Goal: Task Accomplishment & Management: Manage account settings

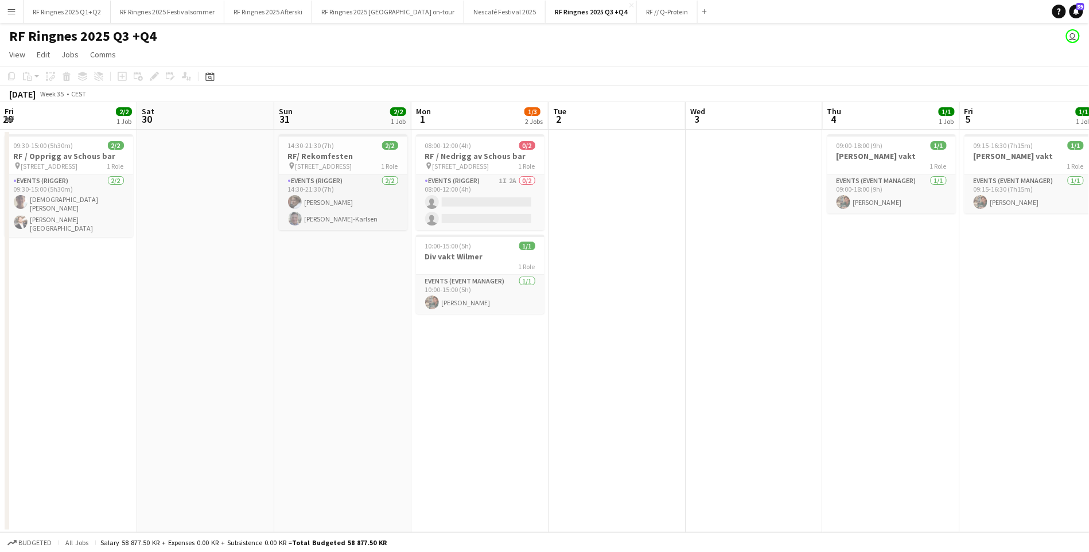
scroll to position [0, 253]
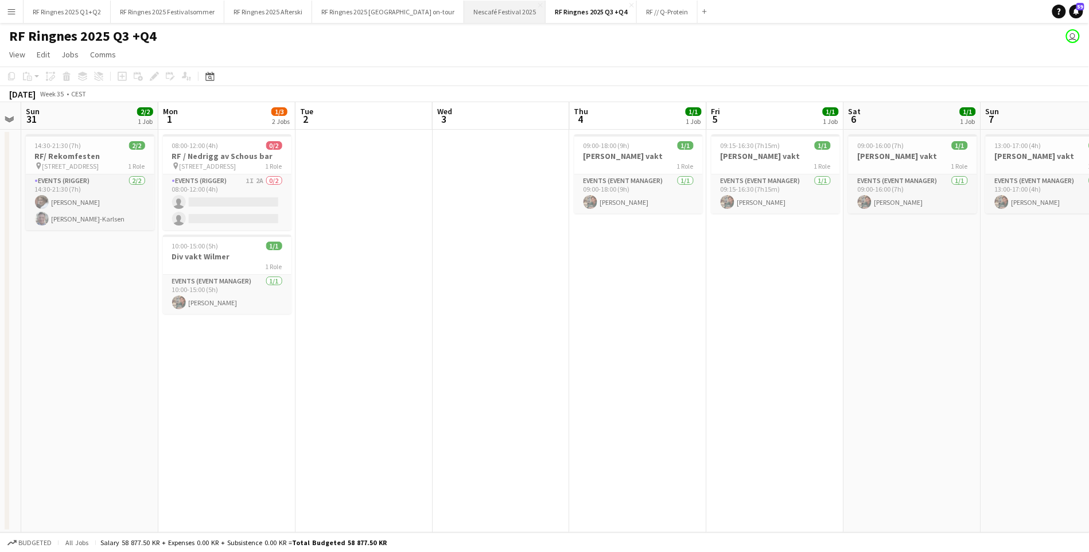
click at [475, 17] on button "Nescafé Festival 2025 Close" at bounding box center [505, 12] width 82 height 22
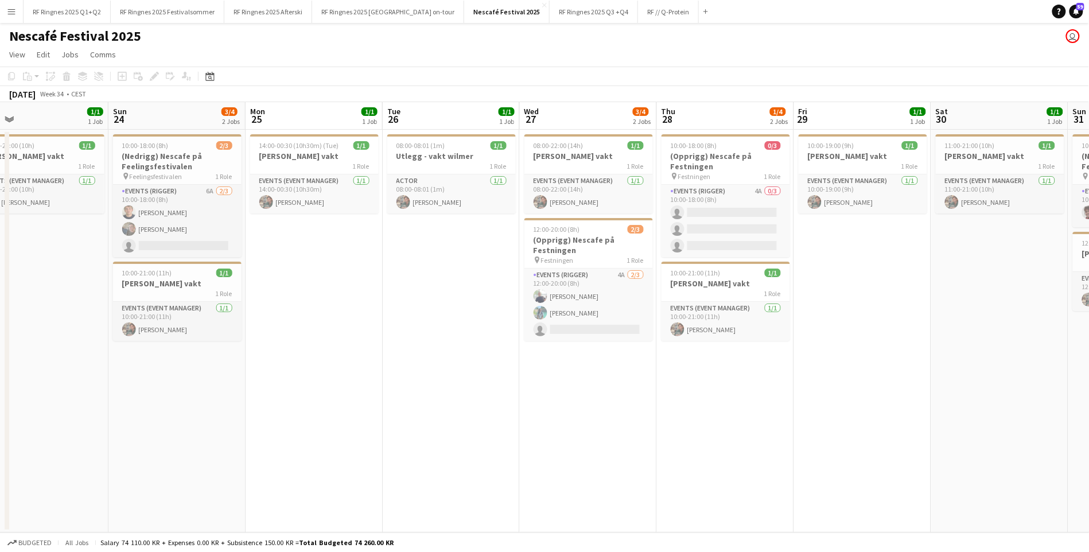
scroll to position [0, 290]
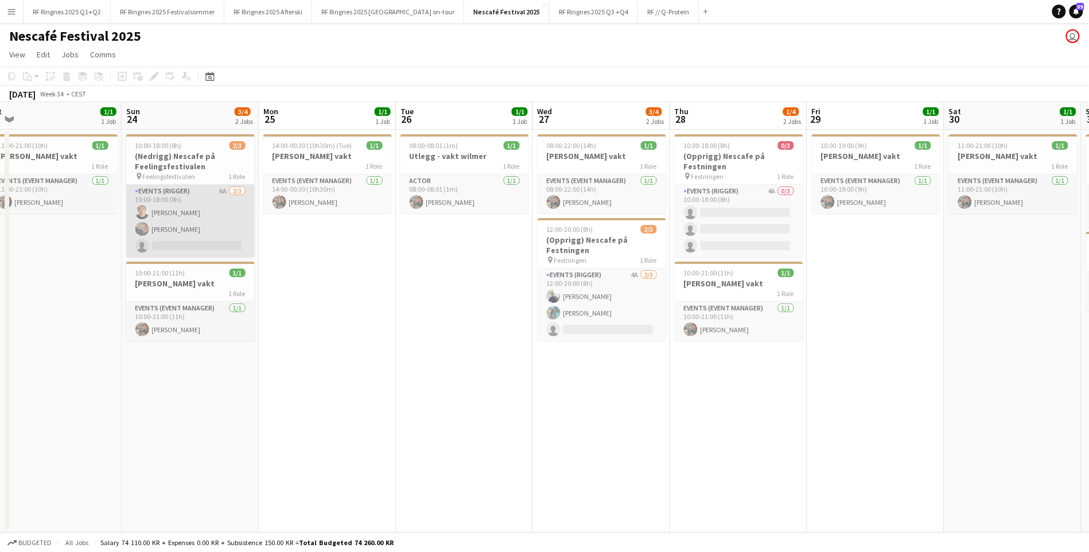
click at [193, 223] on app-card-role "Events (Rigger) 6A [DATE] 10:00-18:00 (8h) [PERSON_NAME] [PERSON_NAME] Rudolfse…" at bounding box center [190, 221] width 129 height 72
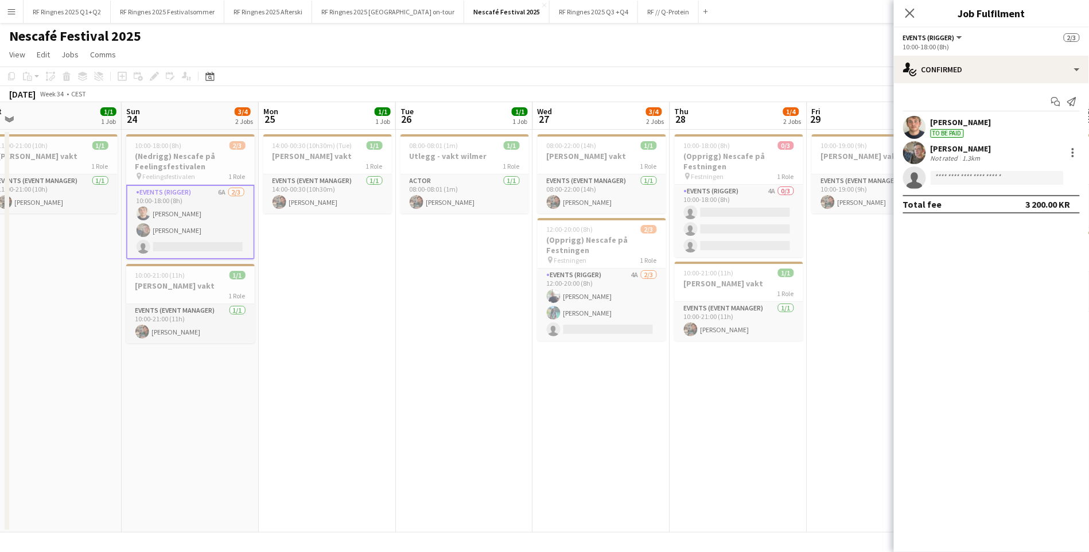
click at [915, 150] on app-user-avatar at bounding box center [914, 152] width 23 height 23
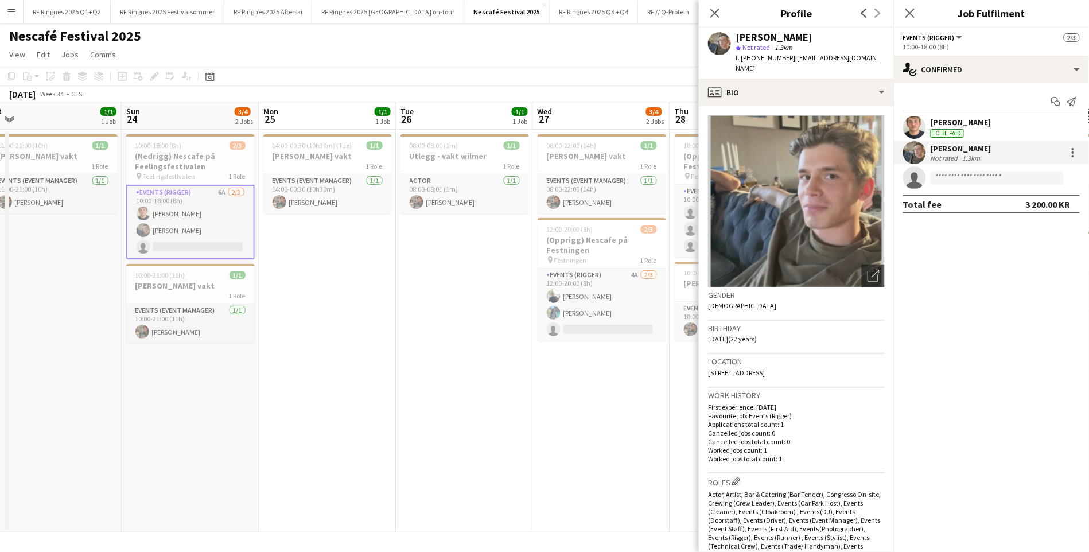
click at [921, 131] on app-user-avatar at bounding box center [914, 127] width 23 height 23
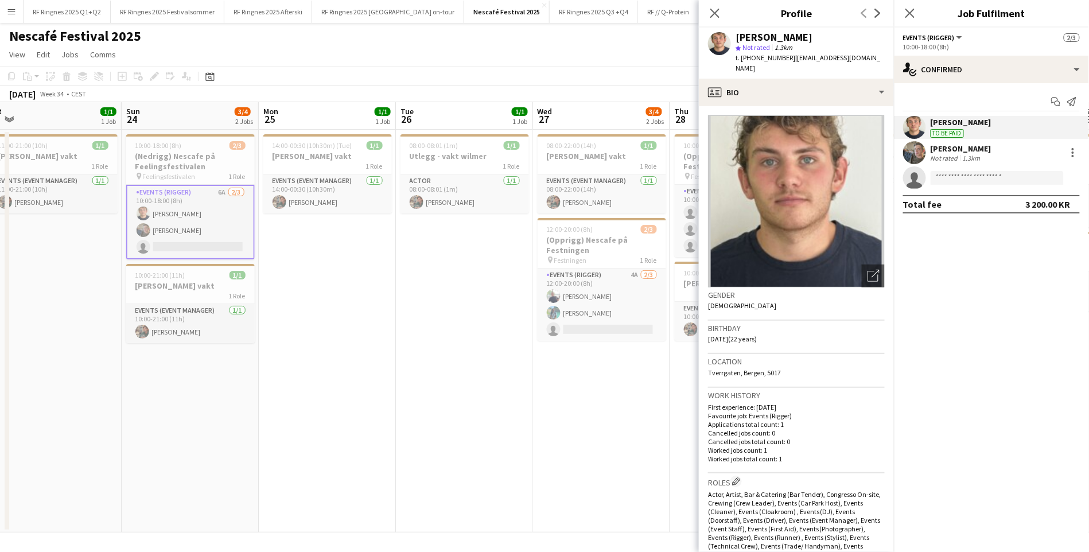
click at [916, 152] on app-user-avatar at bounding box center [914, 152] width 23 height 23
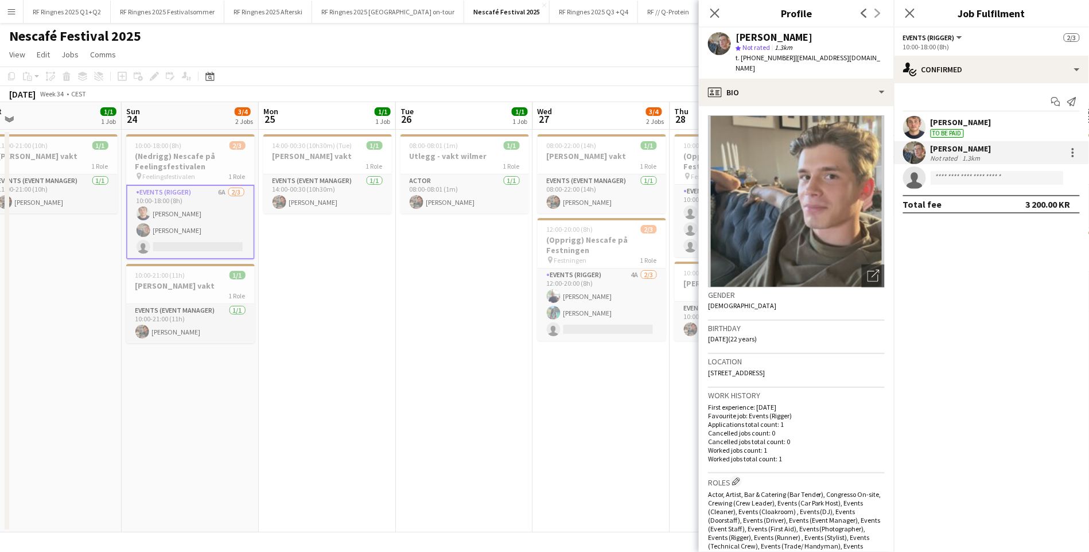
click at [365, 468] on app-date-cell "14:00-00:30 (10h30m) (Tue) 1/1 [PERSON_NAME] vakt 1 Role Events (Event Manager)…" at bounding box center [327, 331] width 137 height 403
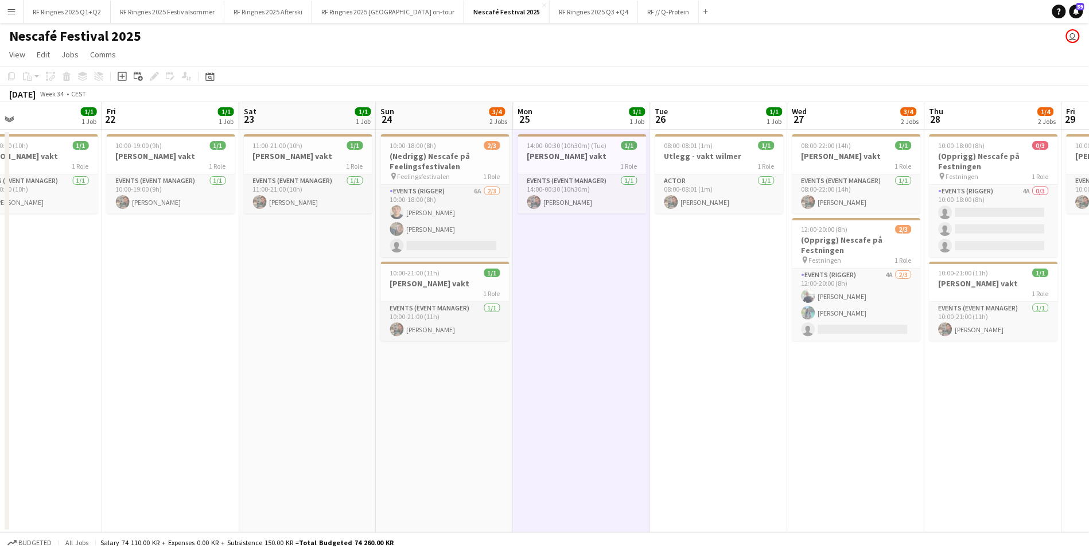
scroll to position [0, 447]
click at [403, 378] on app-date-cell "10:00-18:00 (8h) 2/3 (Nedrigg) Nescafe på Feelingsfestivalen pin Feelingsfestiv…" at bounding box center [445, 331] width 137 height 403
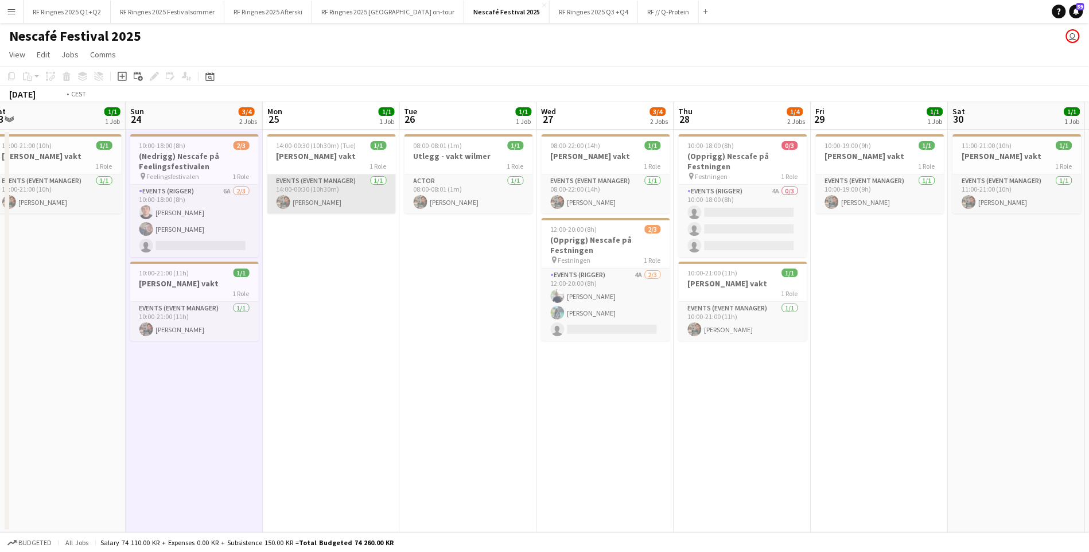
scroll to position [0, 284]
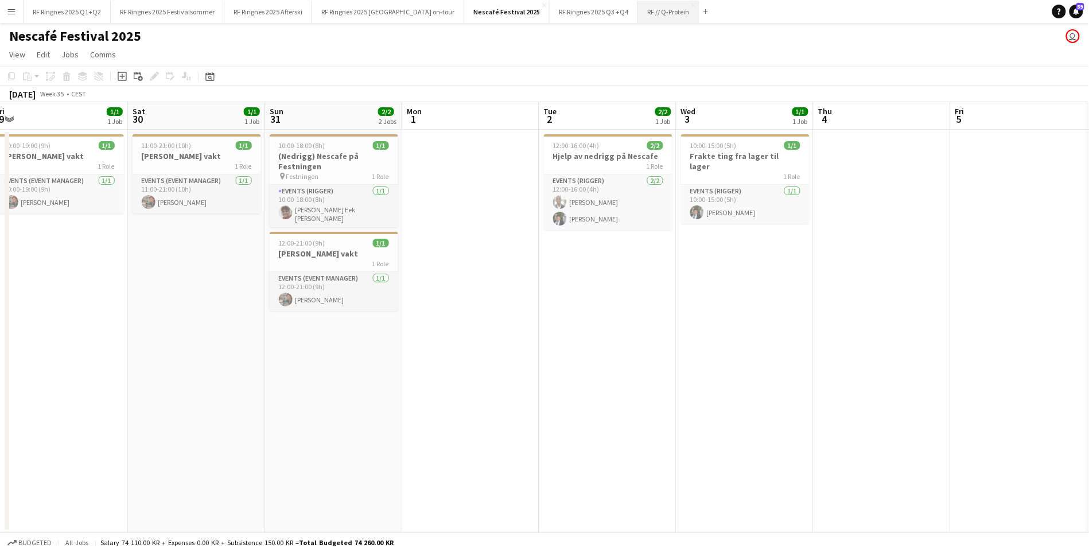
click at [642, 13] on button "RF // Q-Protein Close" at bounding box center [668, 12] width 61 height 22
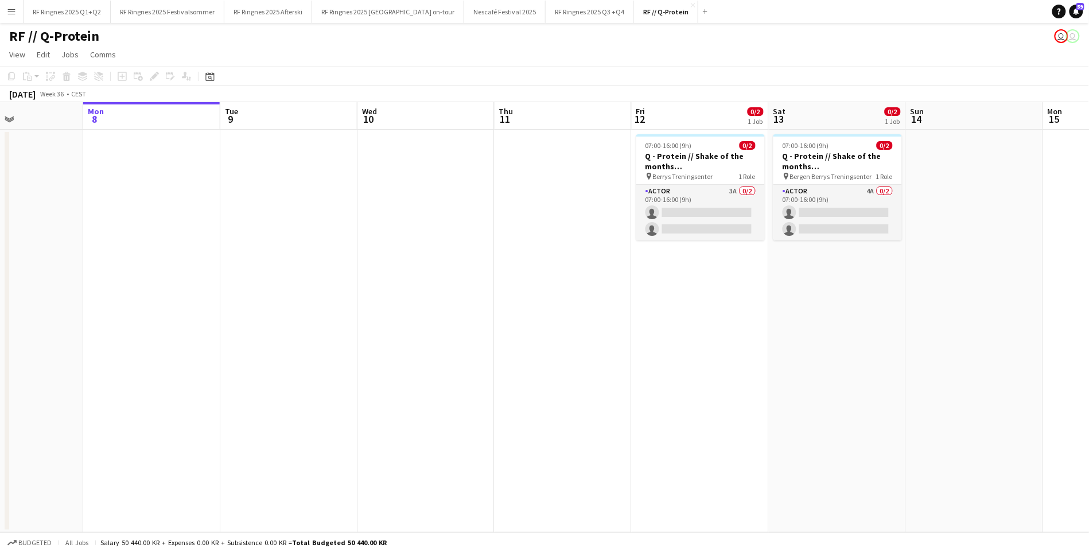
scroll to position [0, 335]
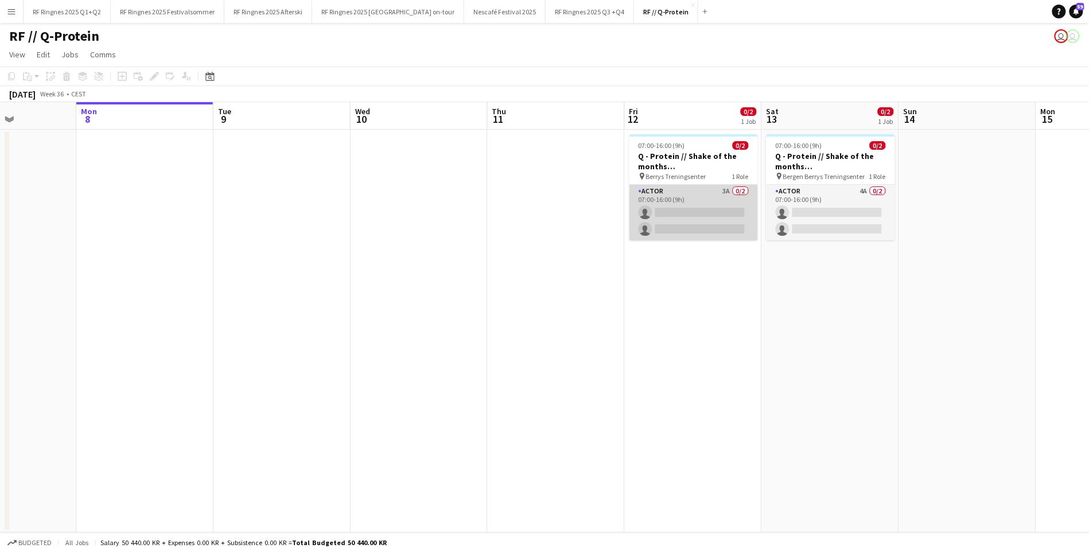
click at [655, 230] on app-card-role "Actor 3A 0/2 07:00-16:00 (9h) single-neutral-actions single-neutral-actions" at bounding box center [694, 213] width 129 height 56
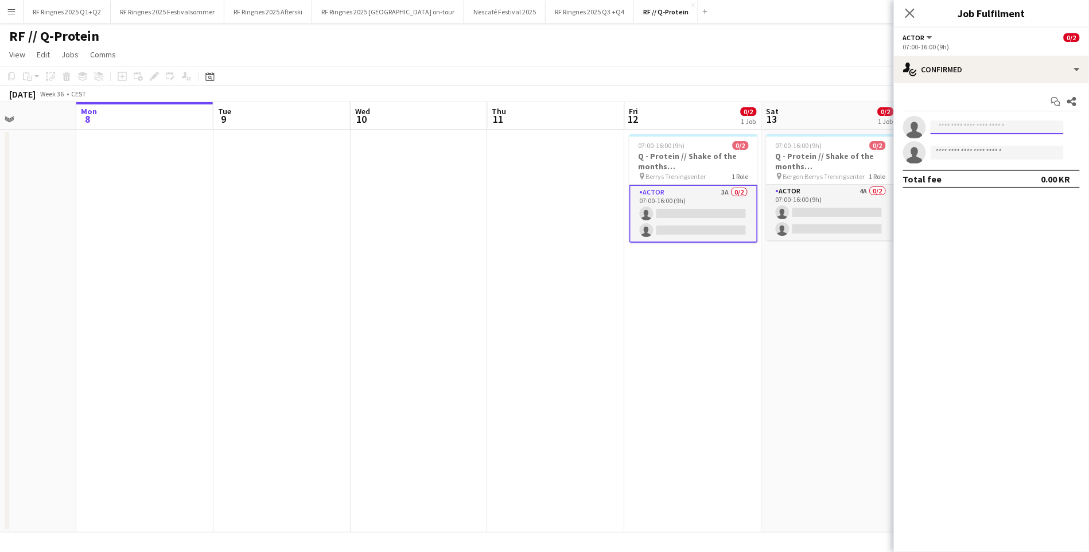
click at [952, 127] on input at bounding box center [997, 128] width 133 height 14
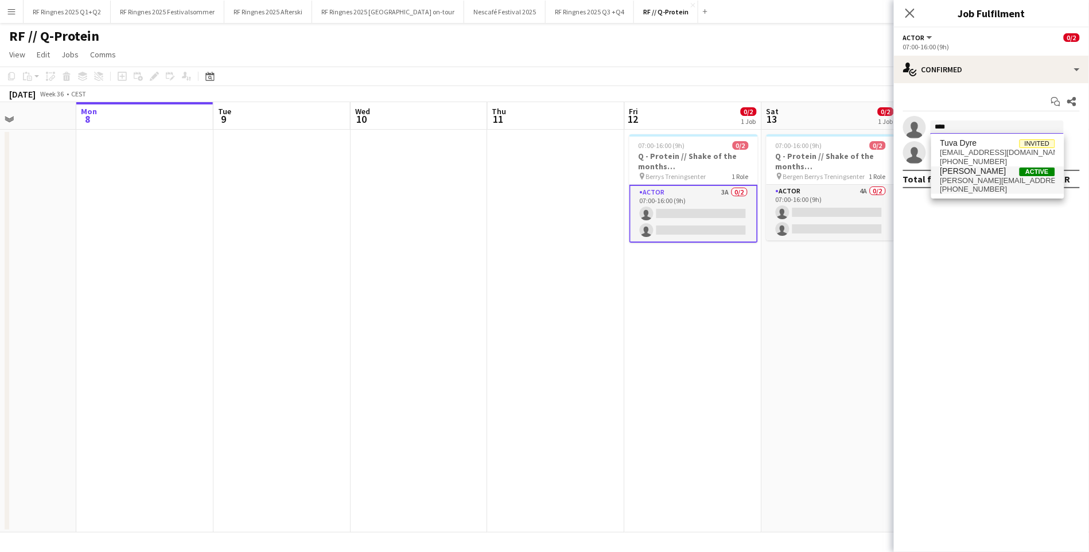
type input "****"
click at [960, 184] on span "[PERSON_NAME][EMAIL_ADDRESS][DOMAIN_NAME]" at bounding box center [998, 180] width 115 height 9
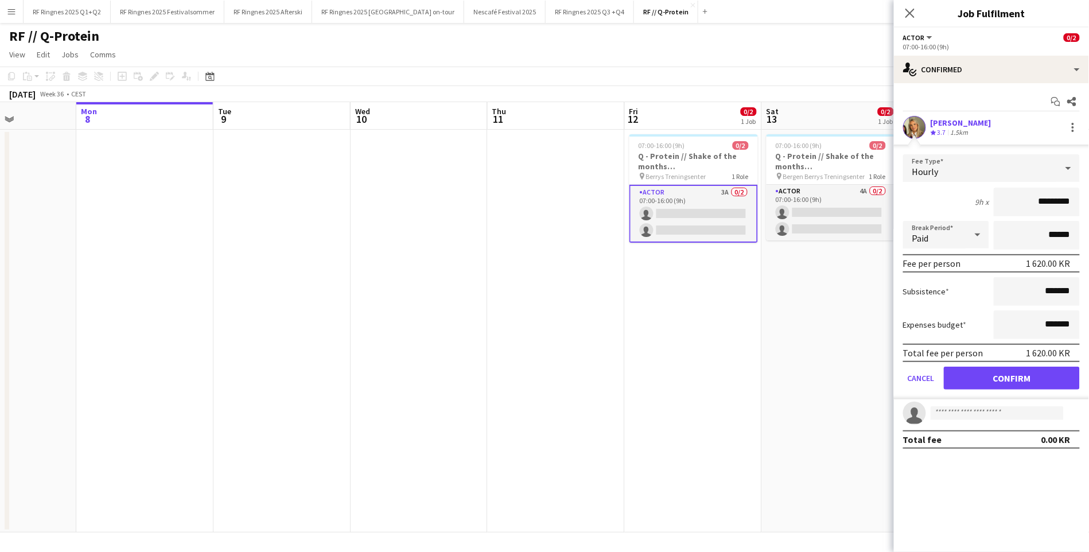
click at [1011, 372] on button "Confirm" at bounding box center [1012, 378] width 136 height 23
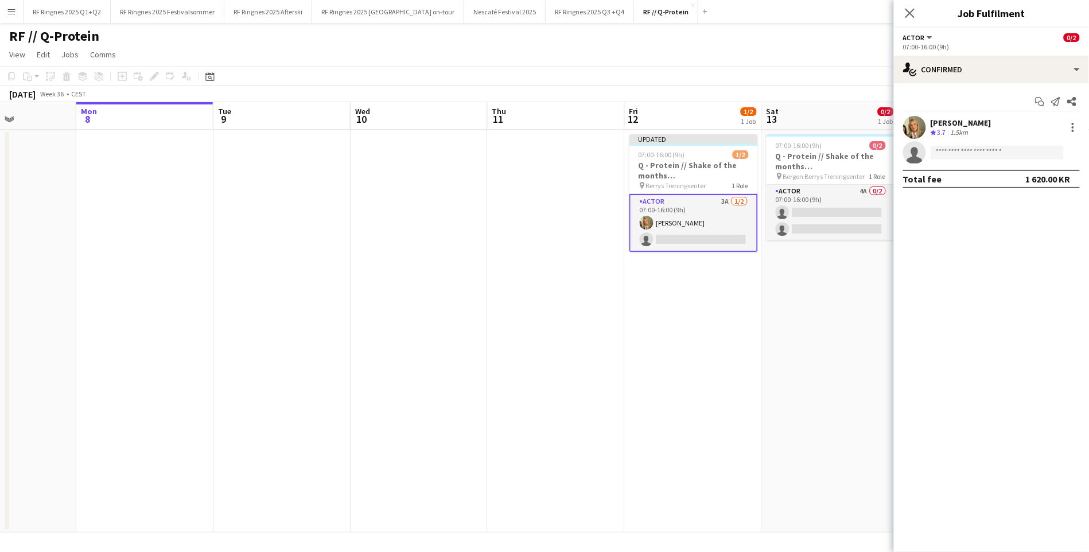
click at [639, 428] on app-date-cell "Updated 07:00-16:00 (9h) 1/2 Q - Protein // Shake of the months ([GEOGRAPHIC_DA…" at bounding box center [693, 331] width 137 height 403
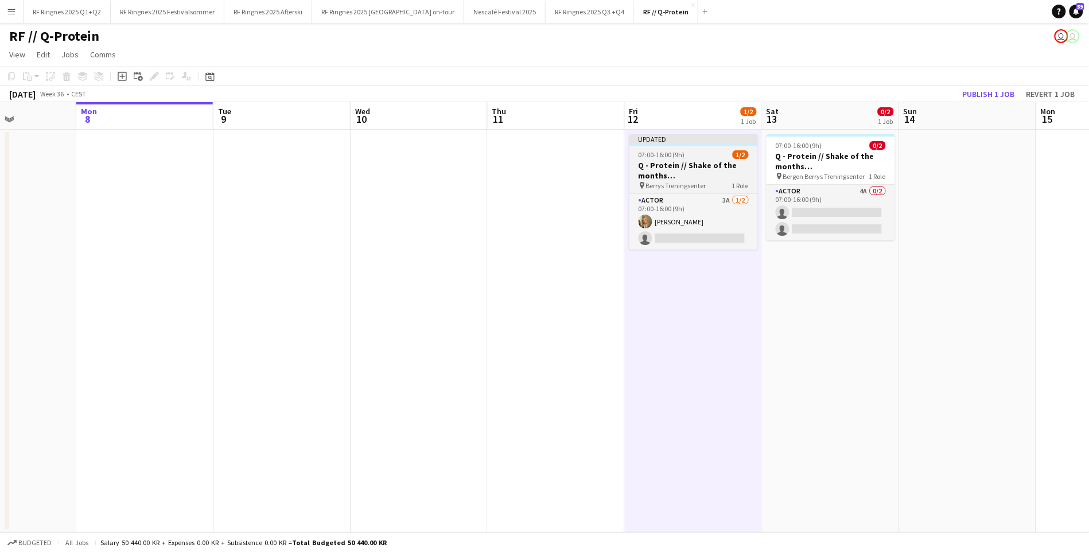
click at [701, 154] on div "07:00-16:00 (9h) 1/2" at bounding box center [694, 154] width 129 height 9
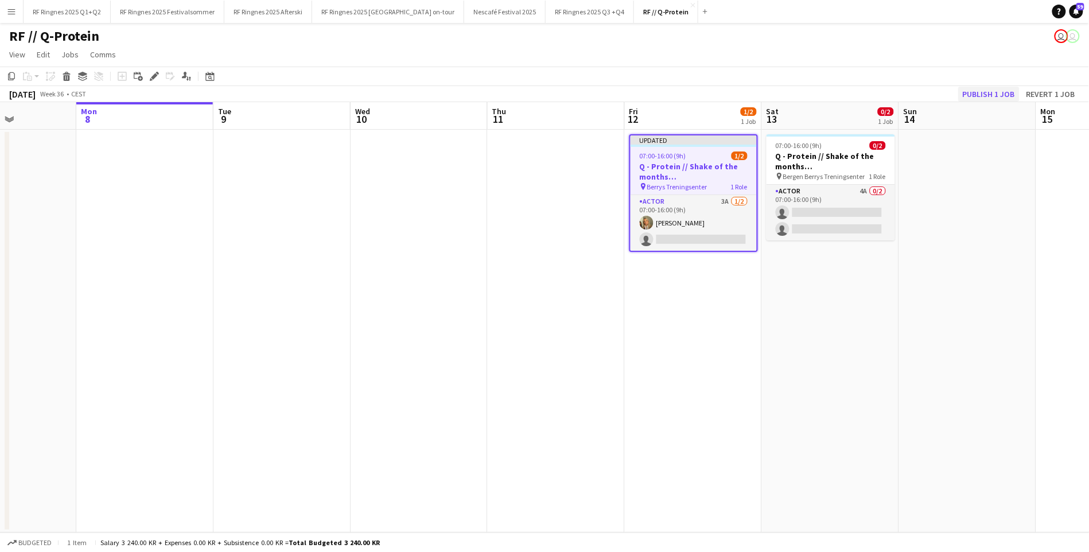
click at [984, 95] on button "Publish 1 job" at bounding box center [988, 94] width 61 height 15
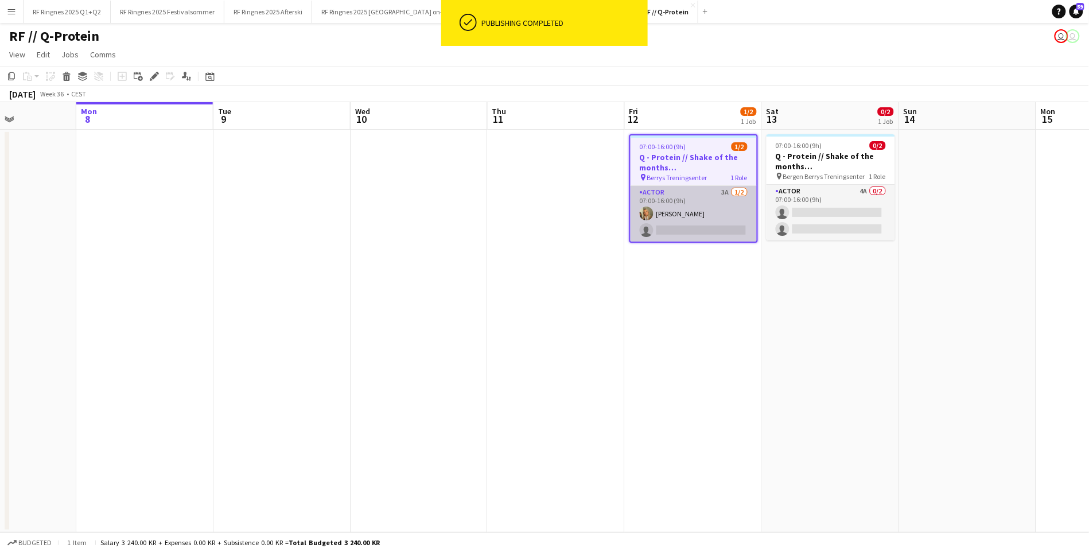
click at [675, 233] on app-card-role "Actor 3A [DATE] 07:00-16:00 (9h) [PERSON_NAME] single-neutral-actions" at bounding box center [694, 214] width 126 height 56
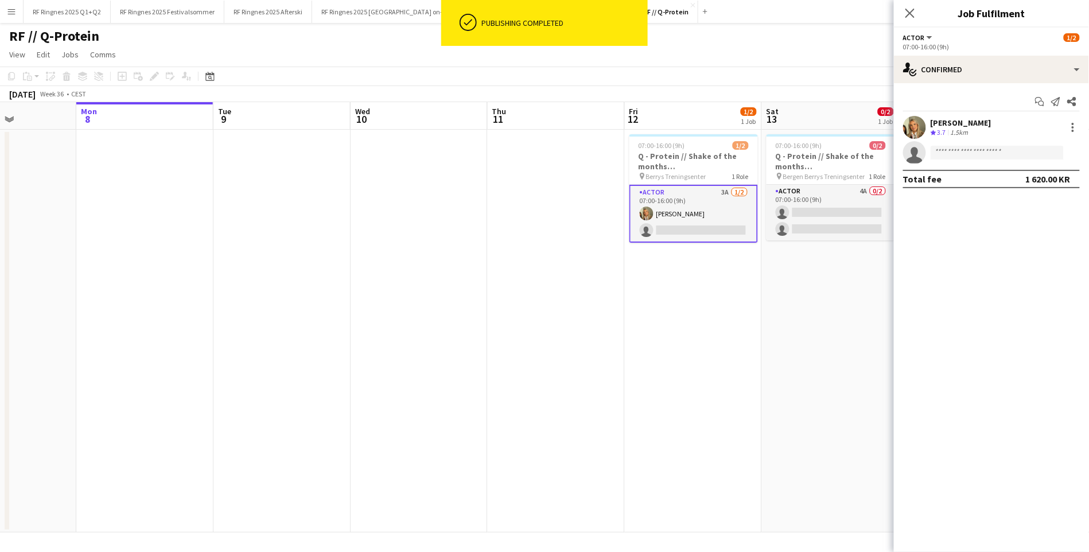
click at [915, 122] on app-user-avatar at bounding box center [914, 127] width 23 height 23
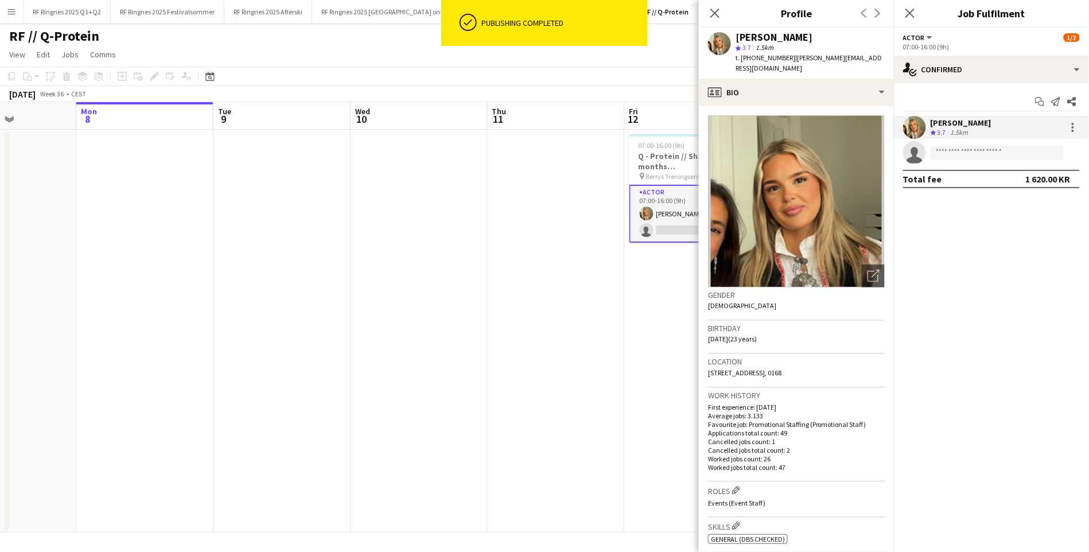
scroll to position [0, 0]
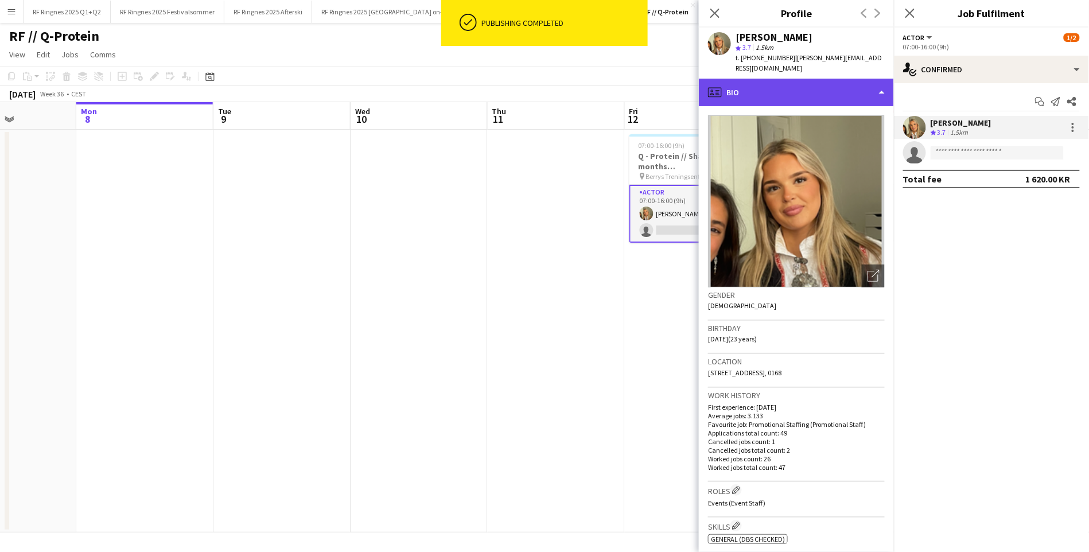
click at [778, 88] on div "profile Bio" at bounding box center [796, 93] width 195 height 28
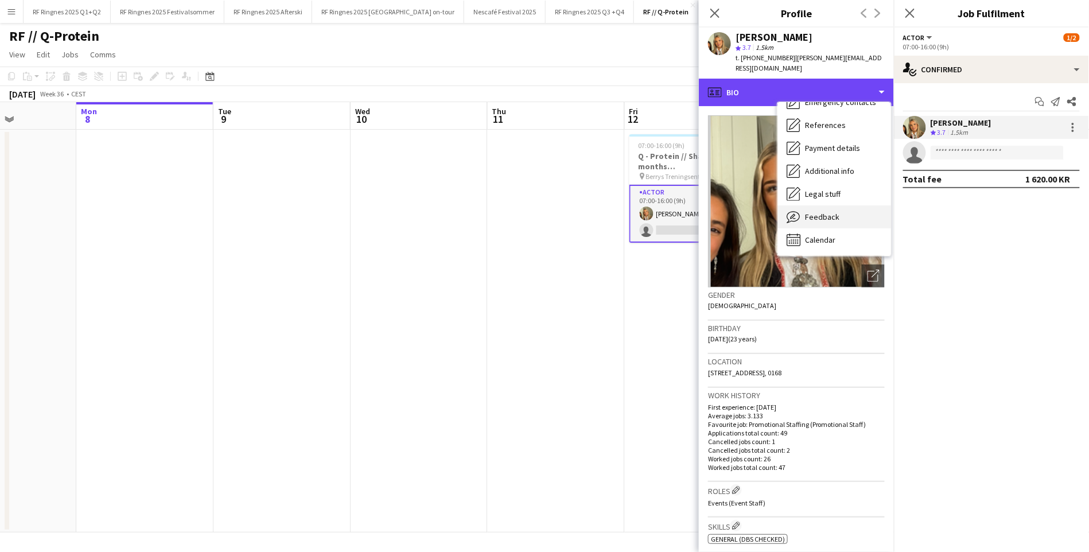
scroll to position [108, 0]
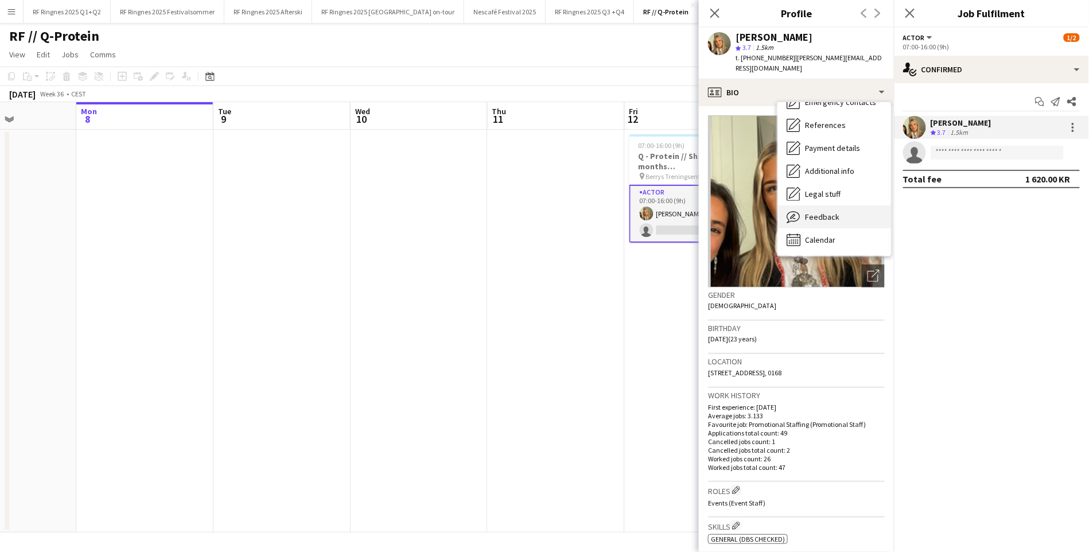
click at [836, 212] on span "Feedback" at bounding box center [822, 217] width 34 height 10
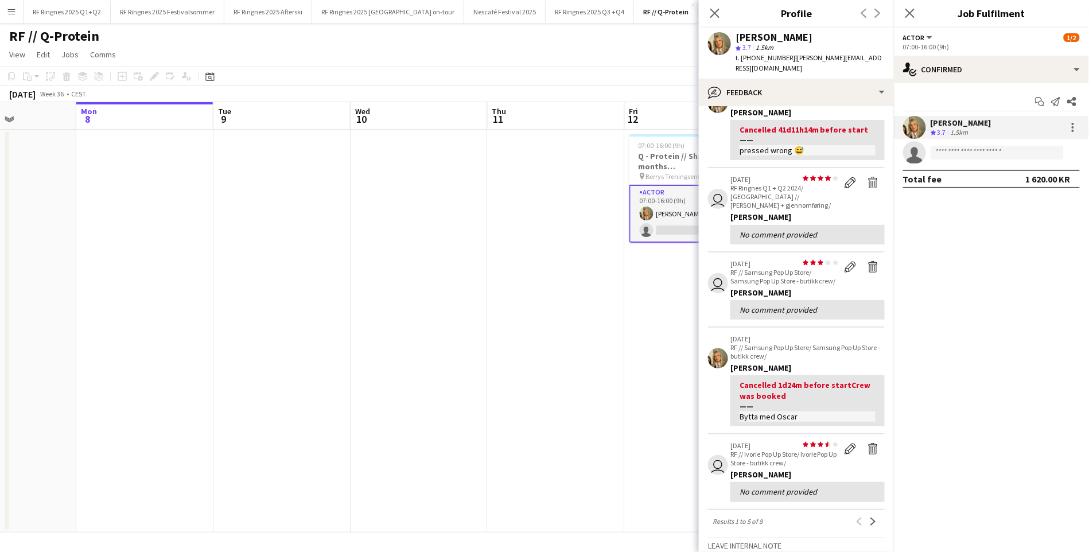
scroll to position [236, 0]
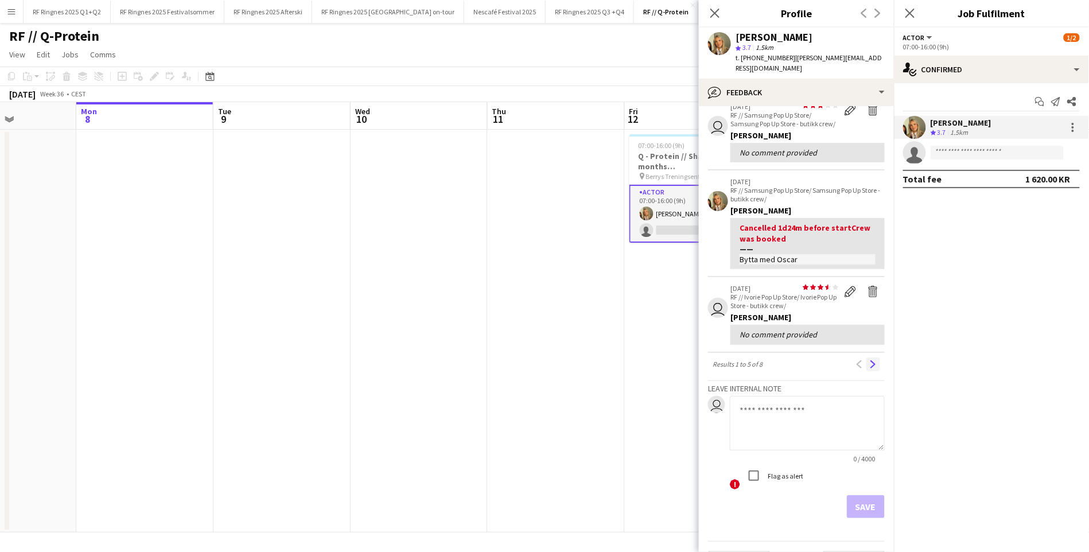
click at [872, 360] on app-icon "Next" at bounding box center [874, 364] width 8 height 8
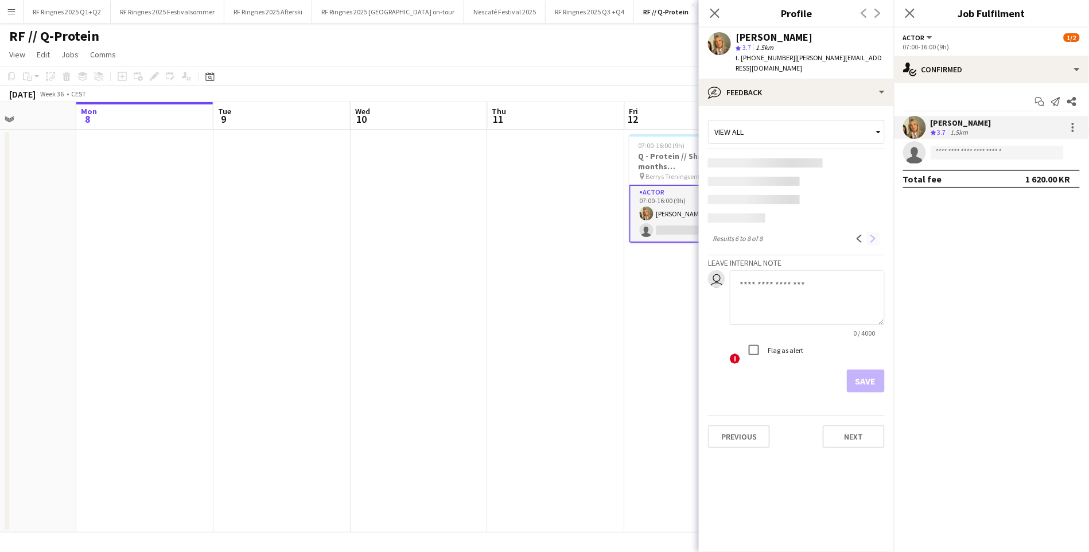
scroll to position [0, 0]
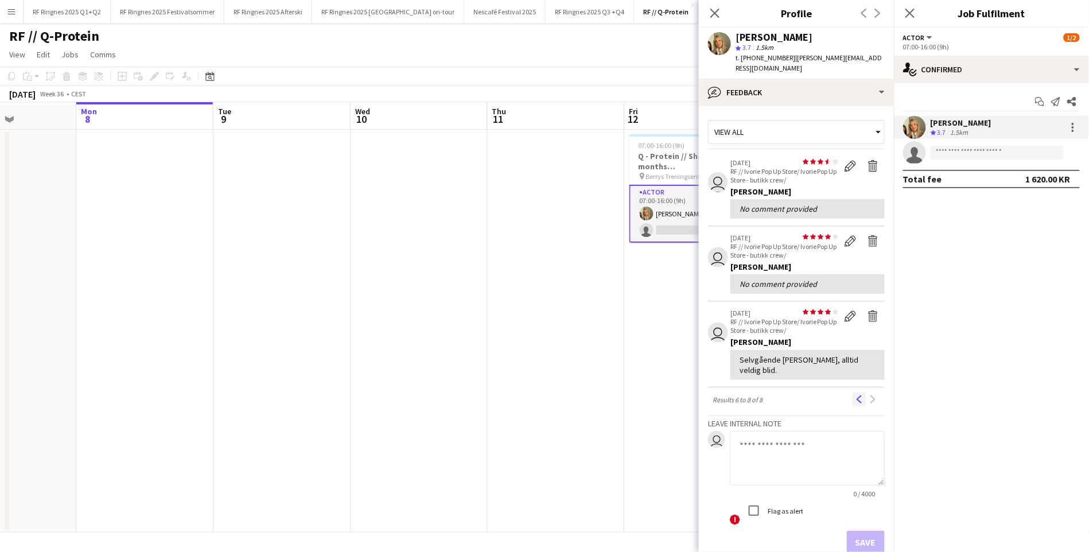
click at [857, 395] on app-icon "Previous" at bounding box center [860, 399] width 8 height 8
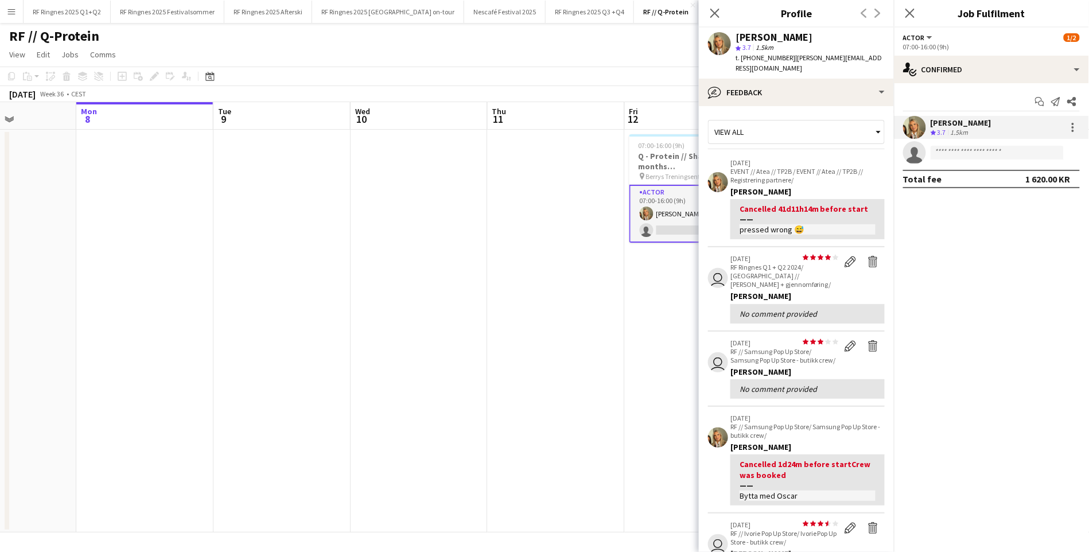
click at [485, 391] on app-date-cell at bounding box center [419, 331] width 137 height 403
